Goal: Communication & Community: Answer question/provide support

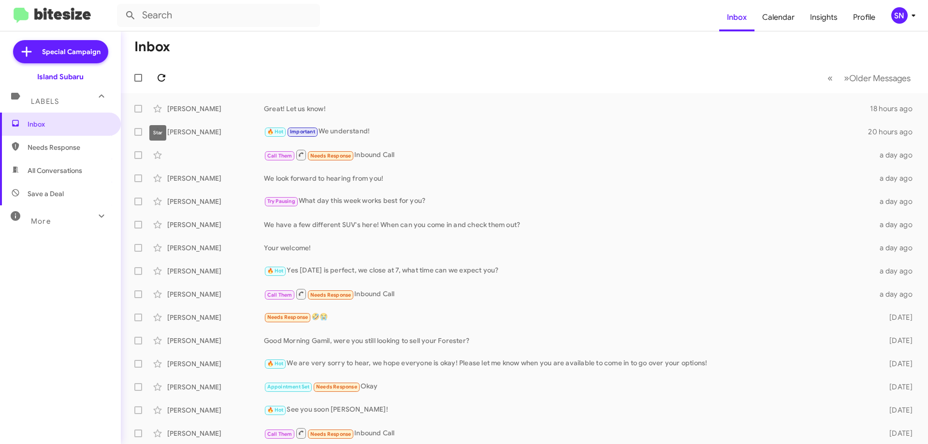
click at [169, 76] on span at bounding box center [161, 78] width 19 height 12
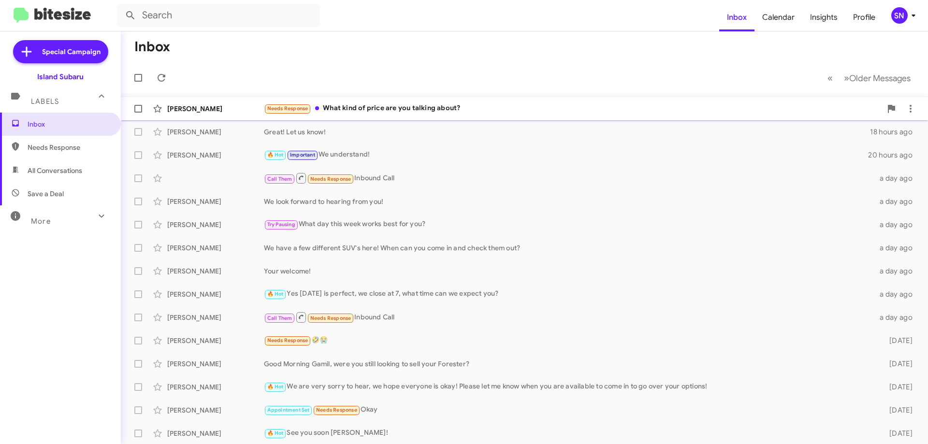
click at [414, 112] on div "Needs Response What kind of price are you talking about?" at bounding box center [572, 108] width 617 height 11
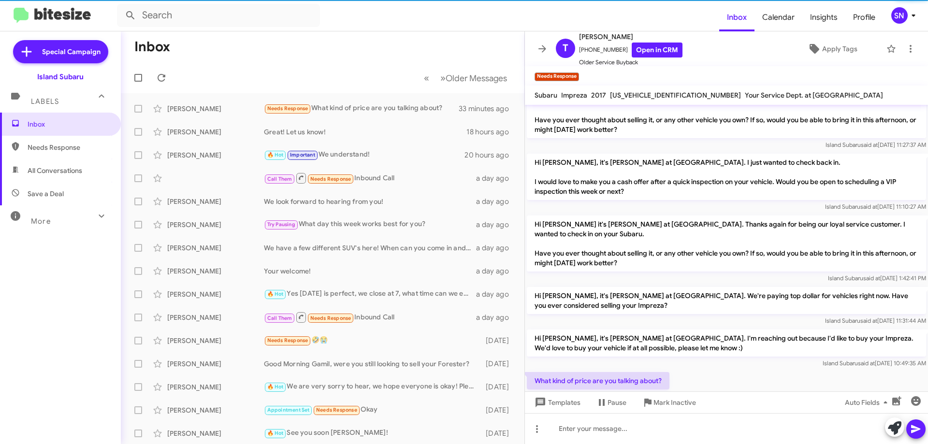
scroll to position [51, 0]
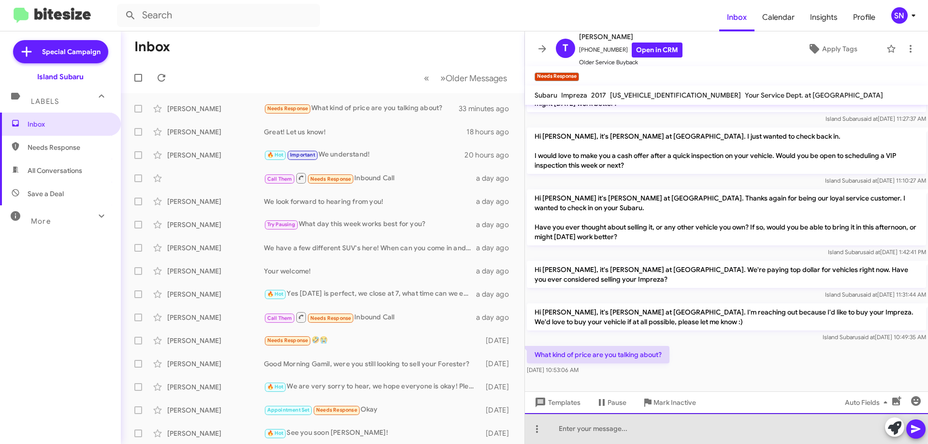
click at [594, 424] on div at bounding box center [726, 428] width 403 height 31
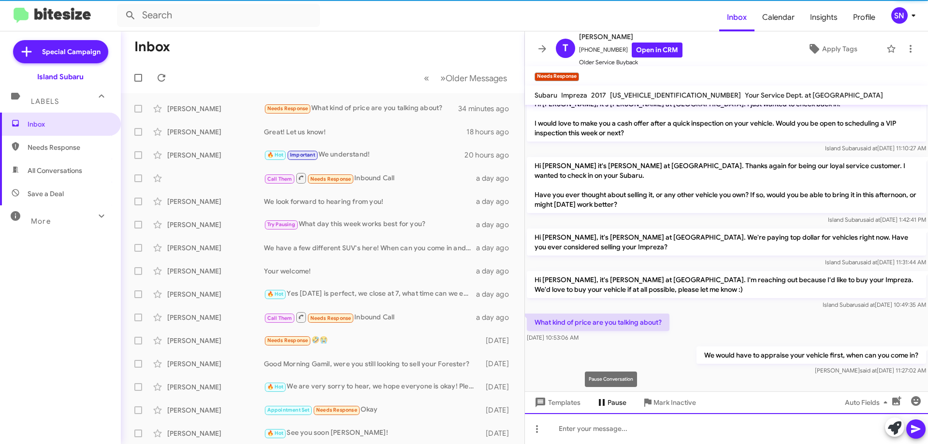
scroll to position [86, 0]
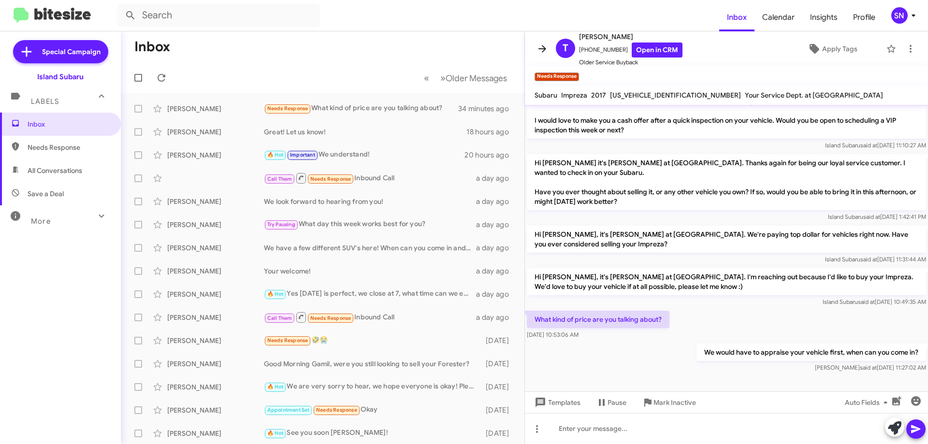
click at [551, 51] on span at bounding box center [541, 49] width 19 height 12
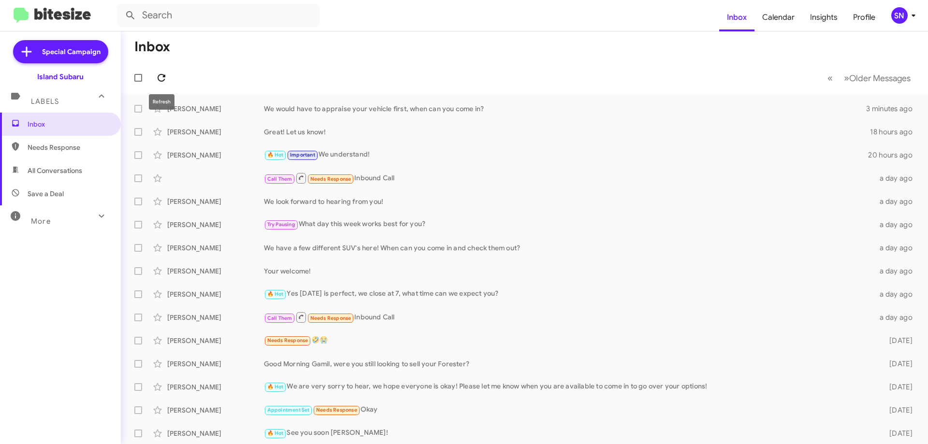
click at [162, 79] on icon at bounding box center [162, 78] width 12 height 12
